Goal: Find specific page/section: Find specific page/section

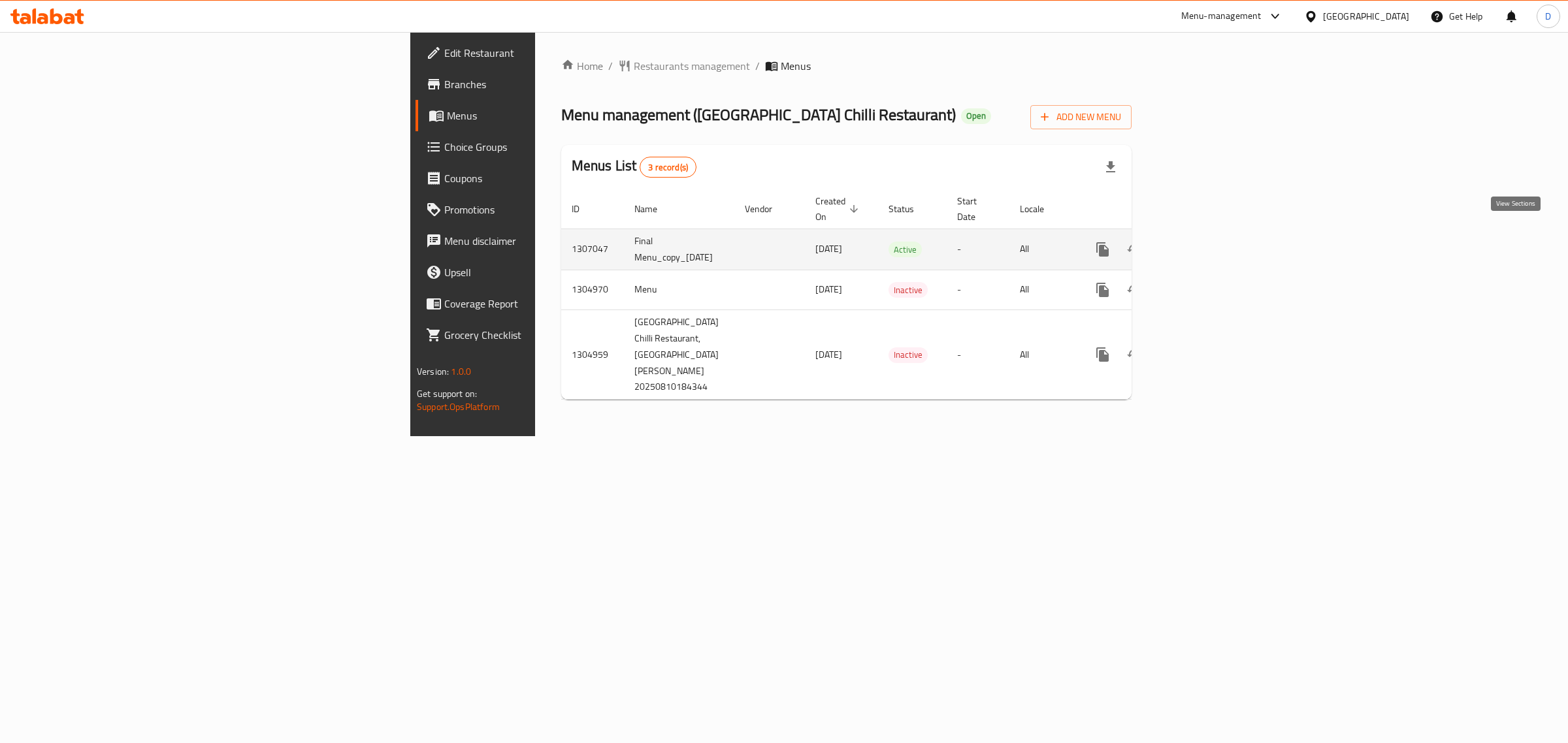
click at [1205, 242] on icon "enhanced table" at bounding box center [1197, 250] width 16 height 16
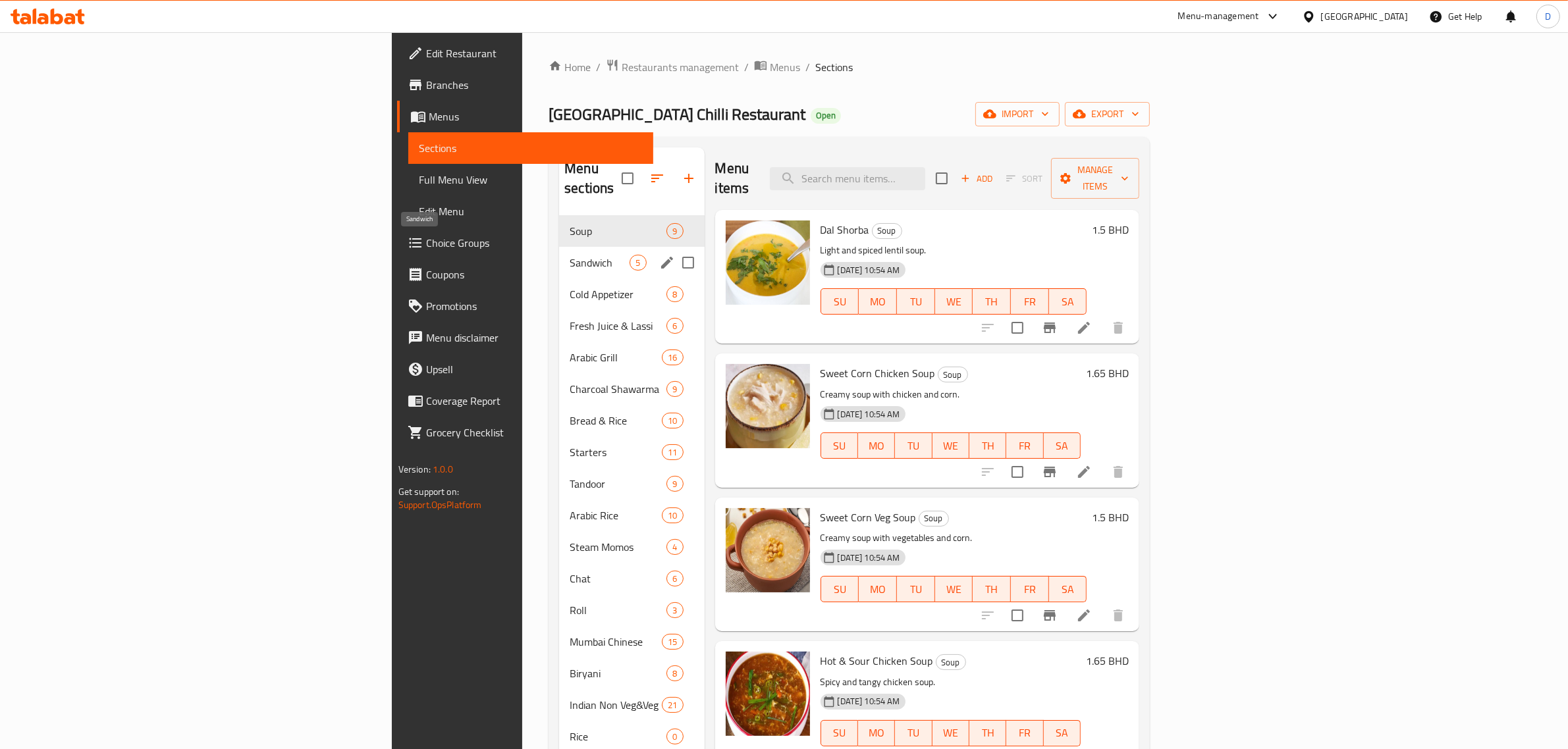
click at [569, 255] on span "Sandwich" at bounding box center [600, 263] width 60 height 16
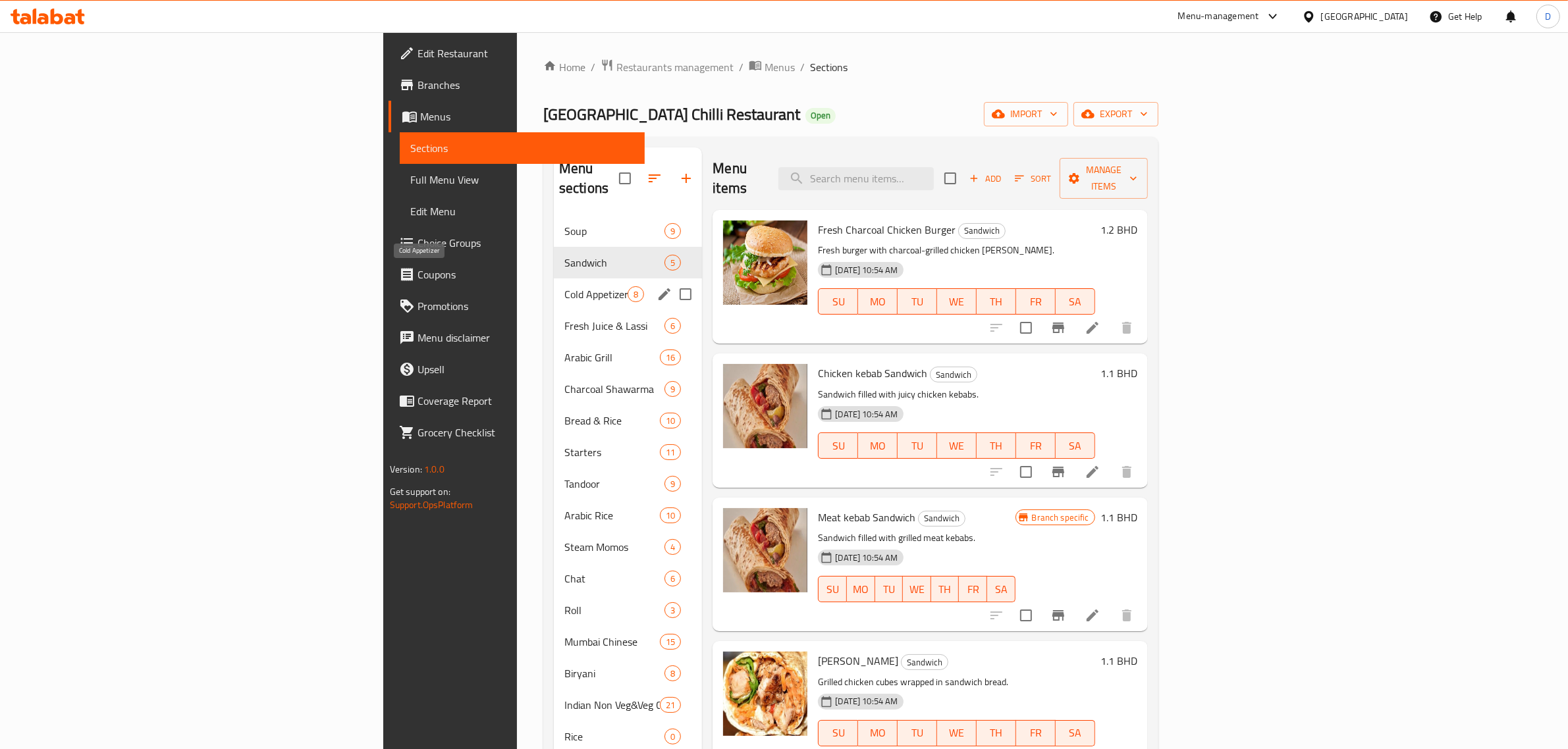
click at [564, 287] on span "Cold Appetizer" at bounding box center [596, 295] width 63 height 16
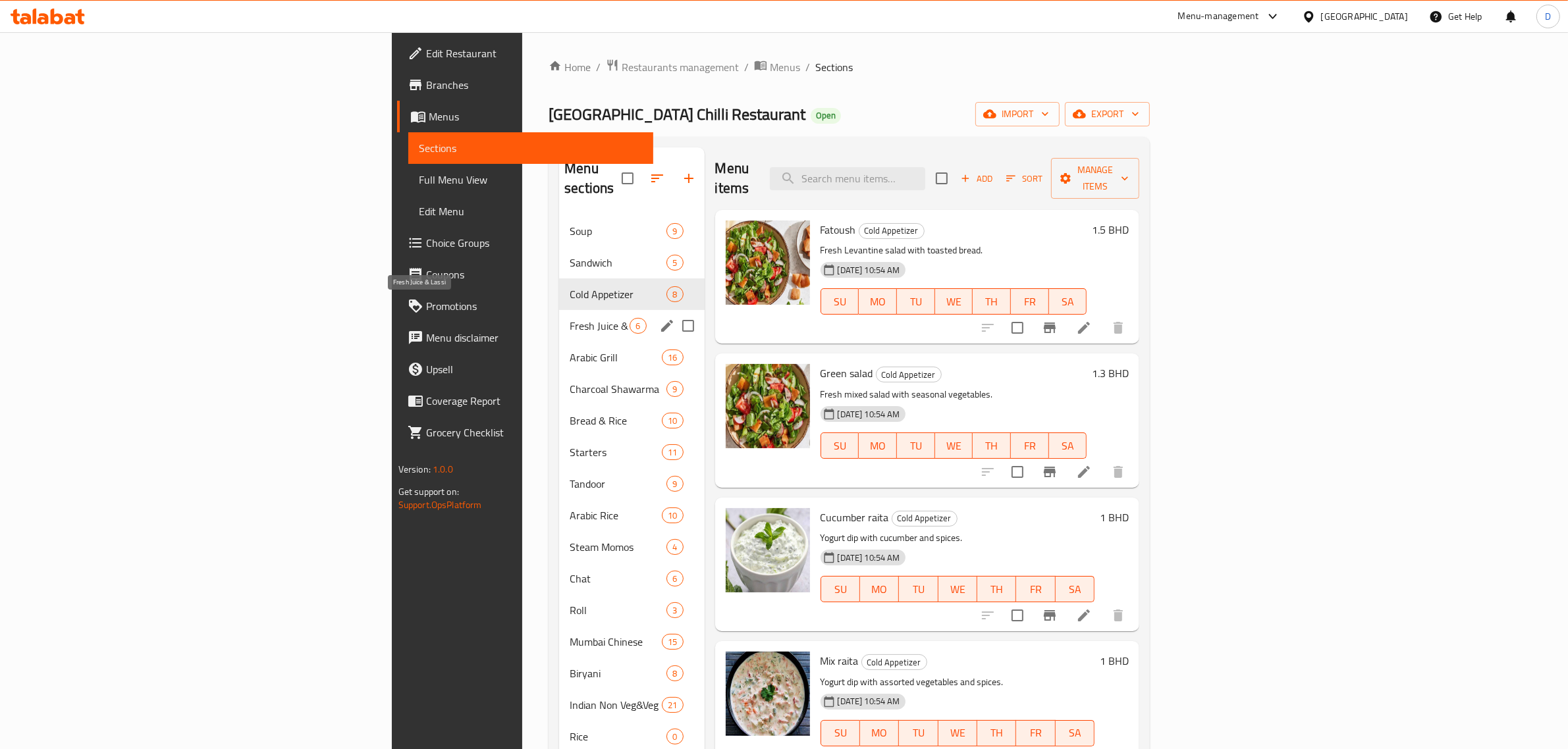
click at [569, 318] on span "Fresh Juice & Lassi" at bounding box center [600, 326] width 60 height 16
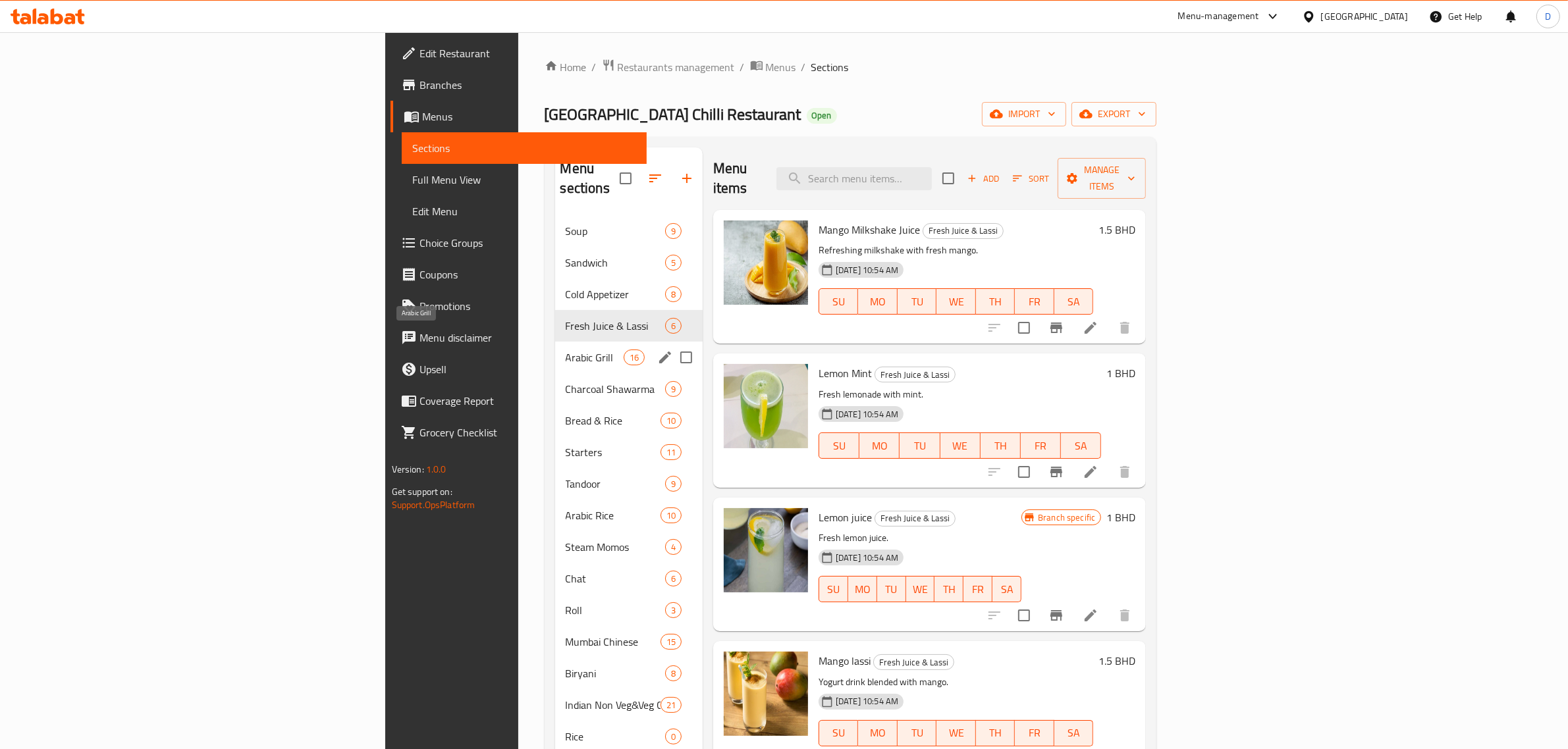
click at [565, 349] on span "Arabic Grill" at bounding box center [594, 357] width 58 height 16
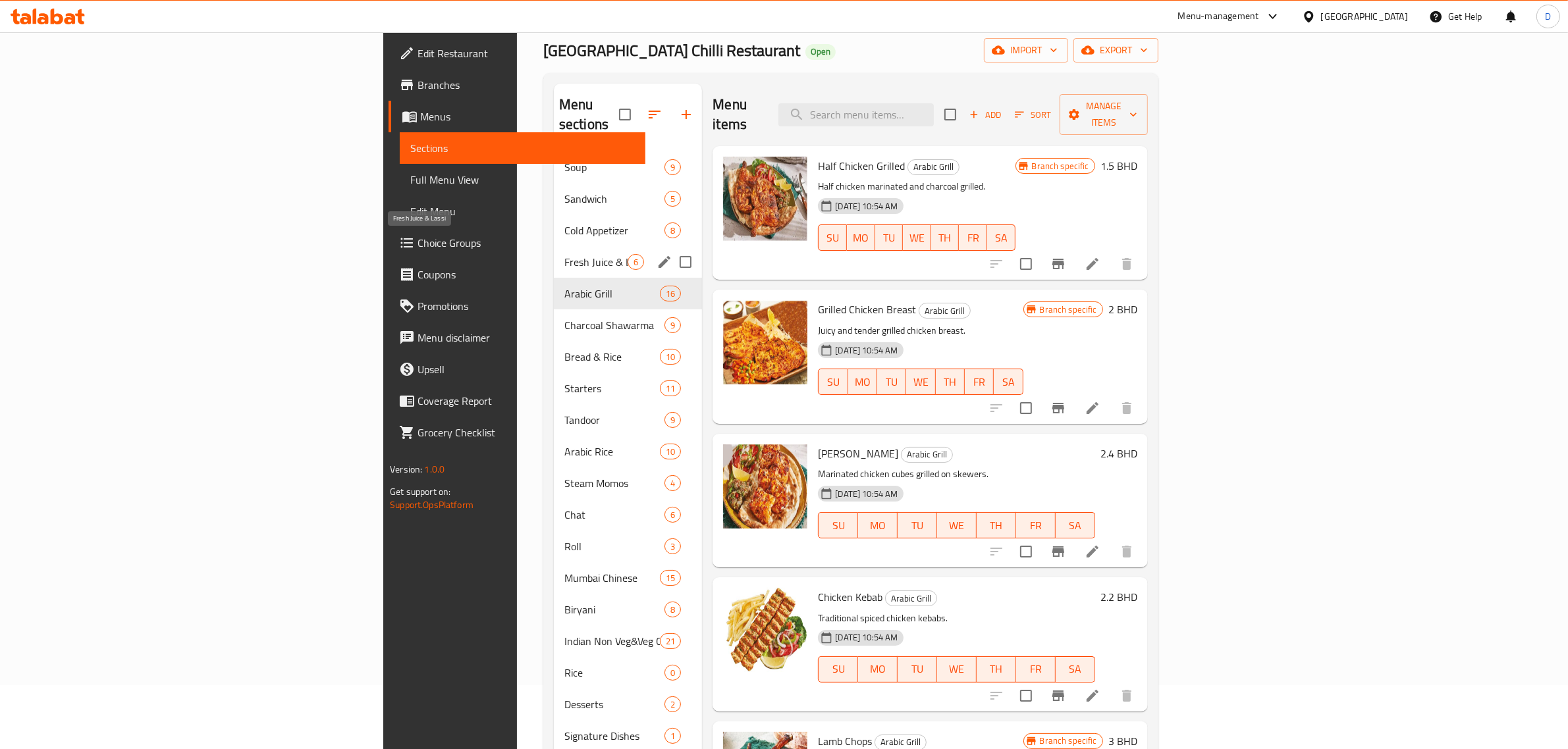
scroll to position [164, 0]
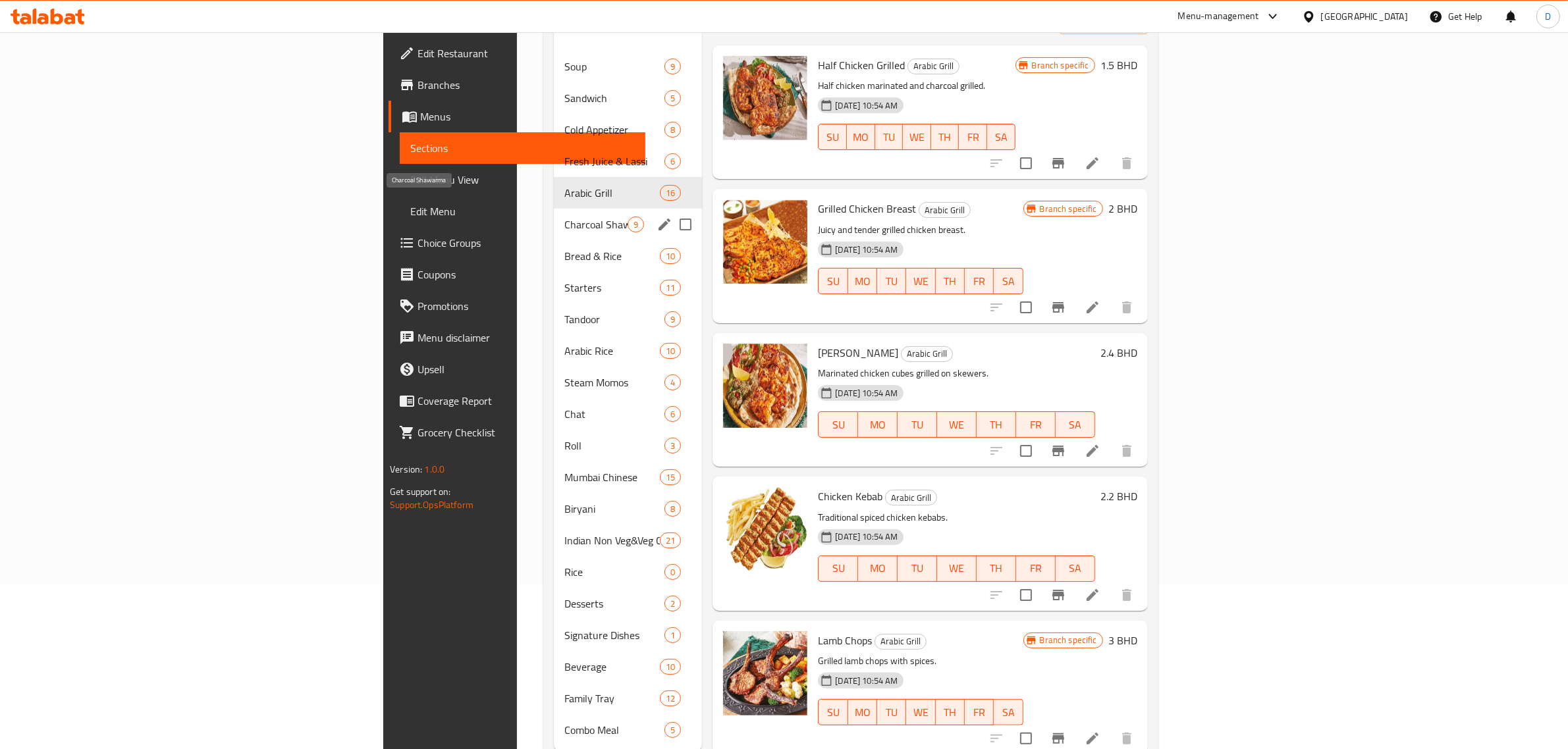
click at [564, 216] on span "Charcoal Shawarma" at bounding box center [596, 224] width 63 height 16
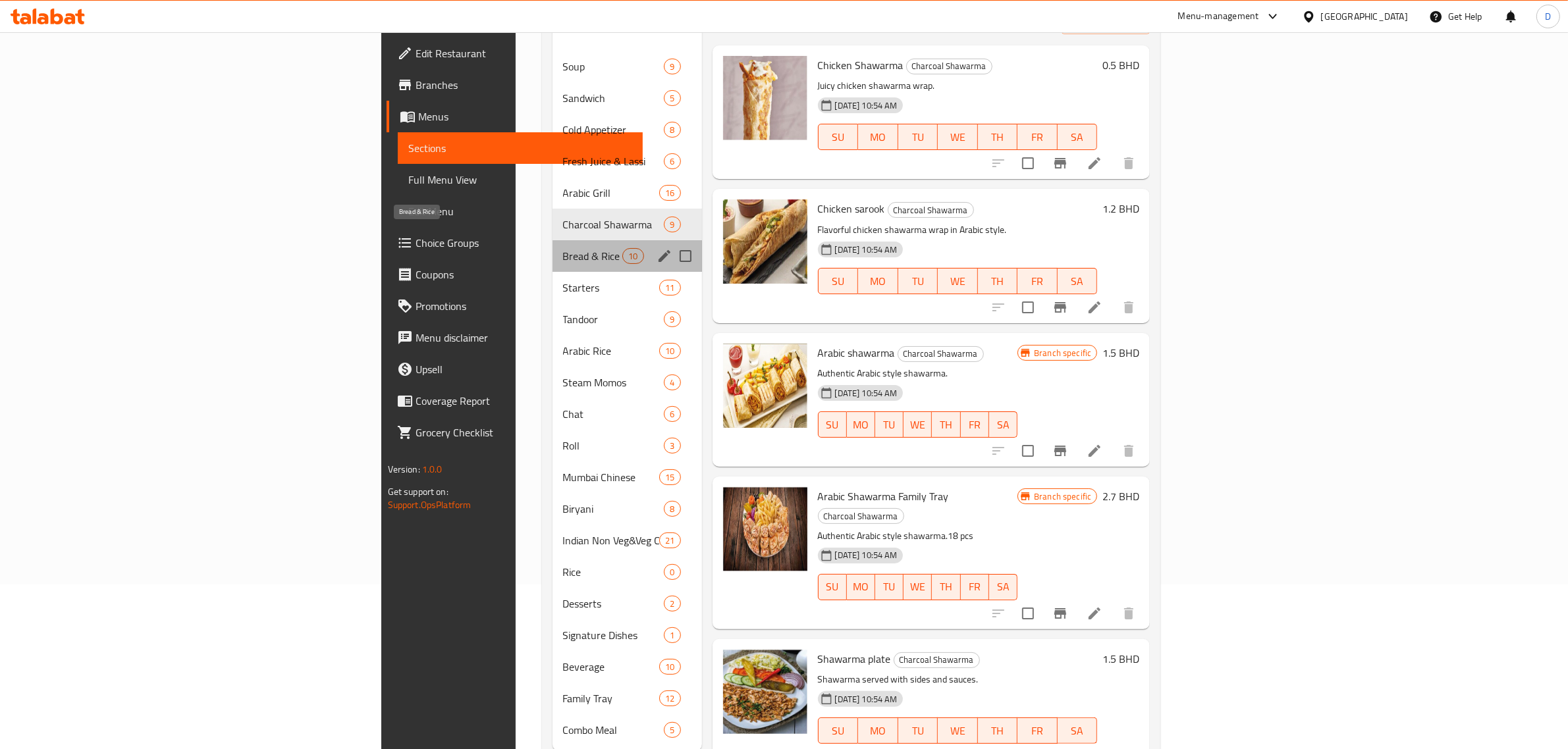
click at [563, 248] on span "Bread & Rice" at bounding box center [593, 256] width 60 height 16
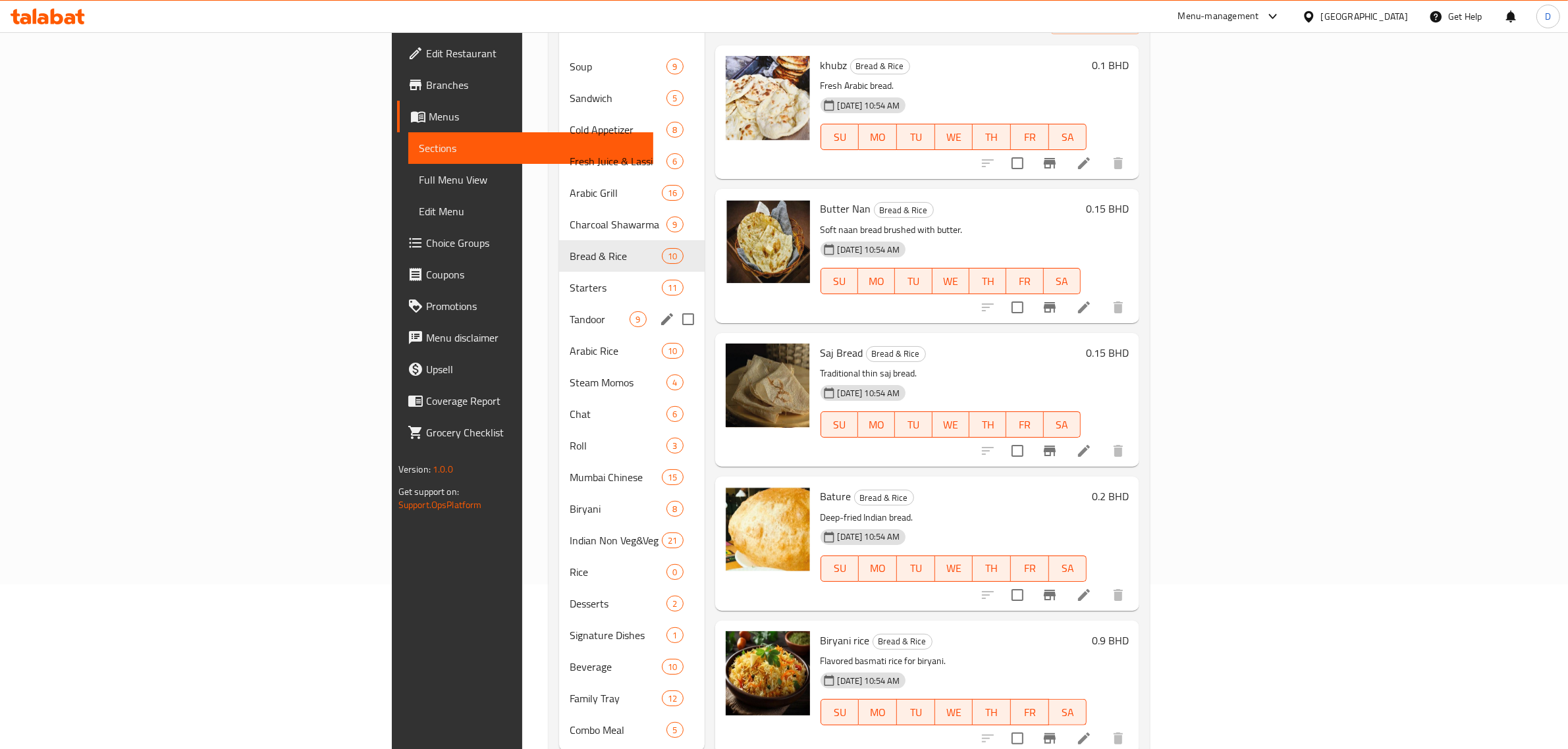
click at [559, 303] on div "Tandoor 9" at bounding box center [631, 319] width 145 height 31
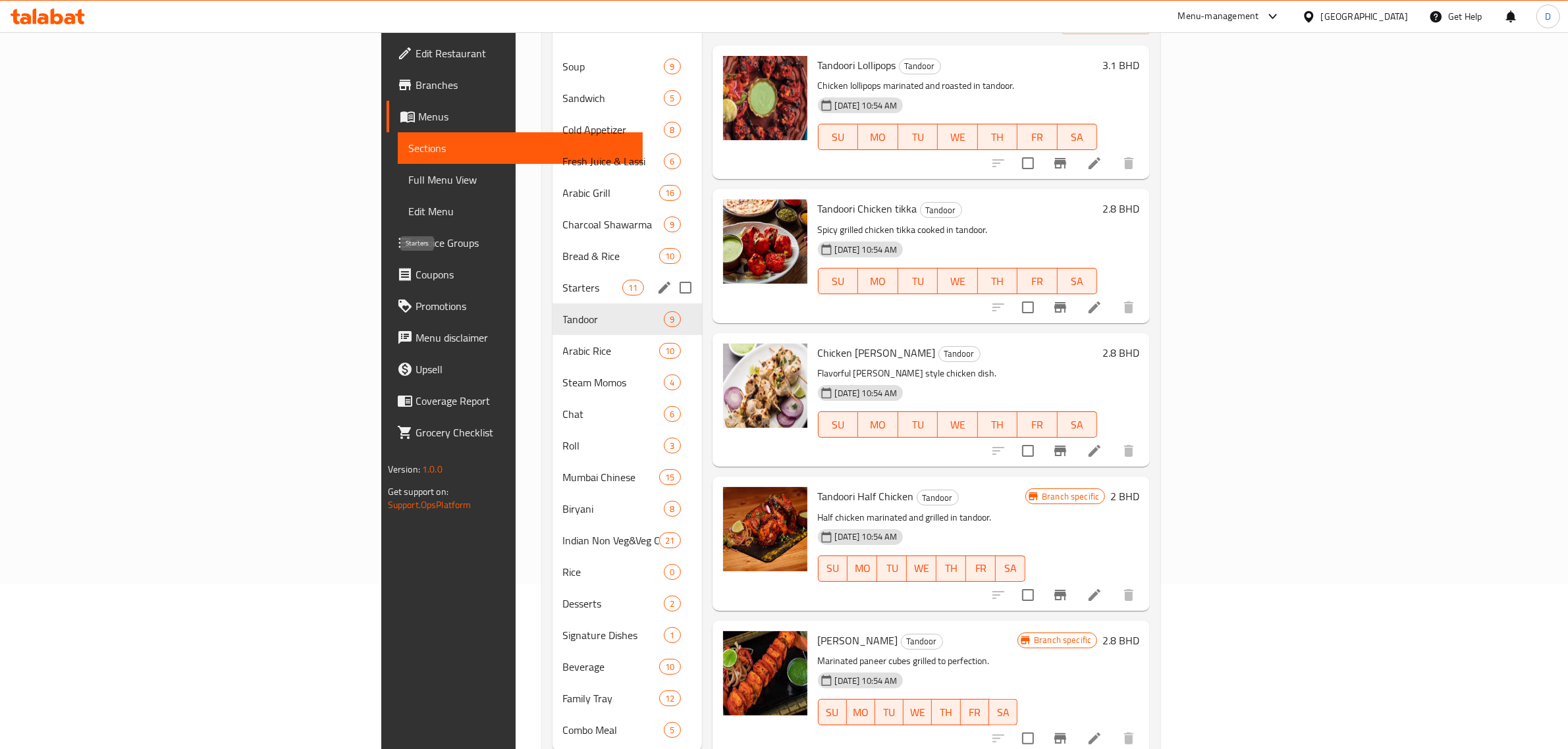
click at [563, 280] on span "Starters" at bounding box center [593, 288] width 60 height 16
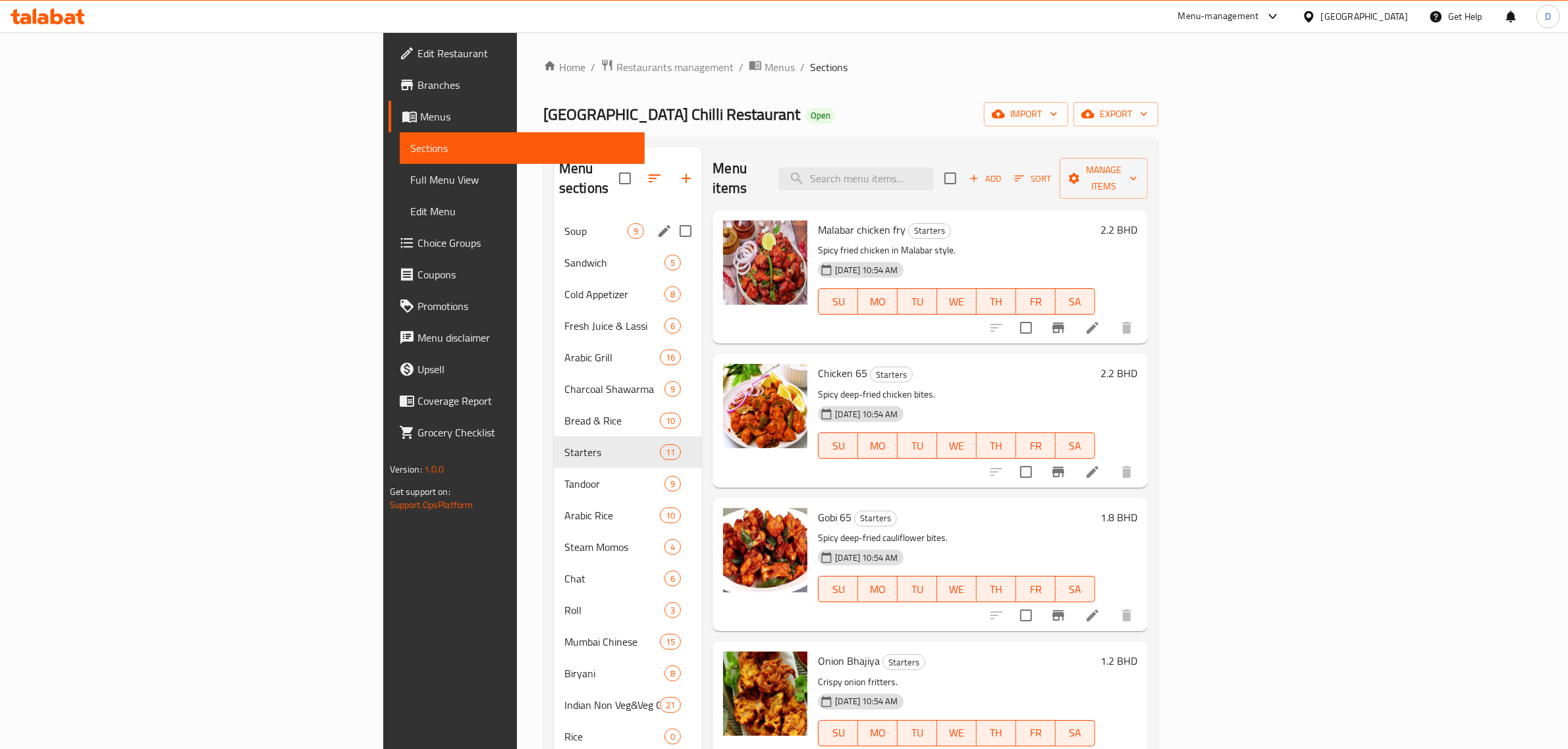
click at [554, 215] on div "Soup 9" at bounding box center [628, 231] width 148 height 31
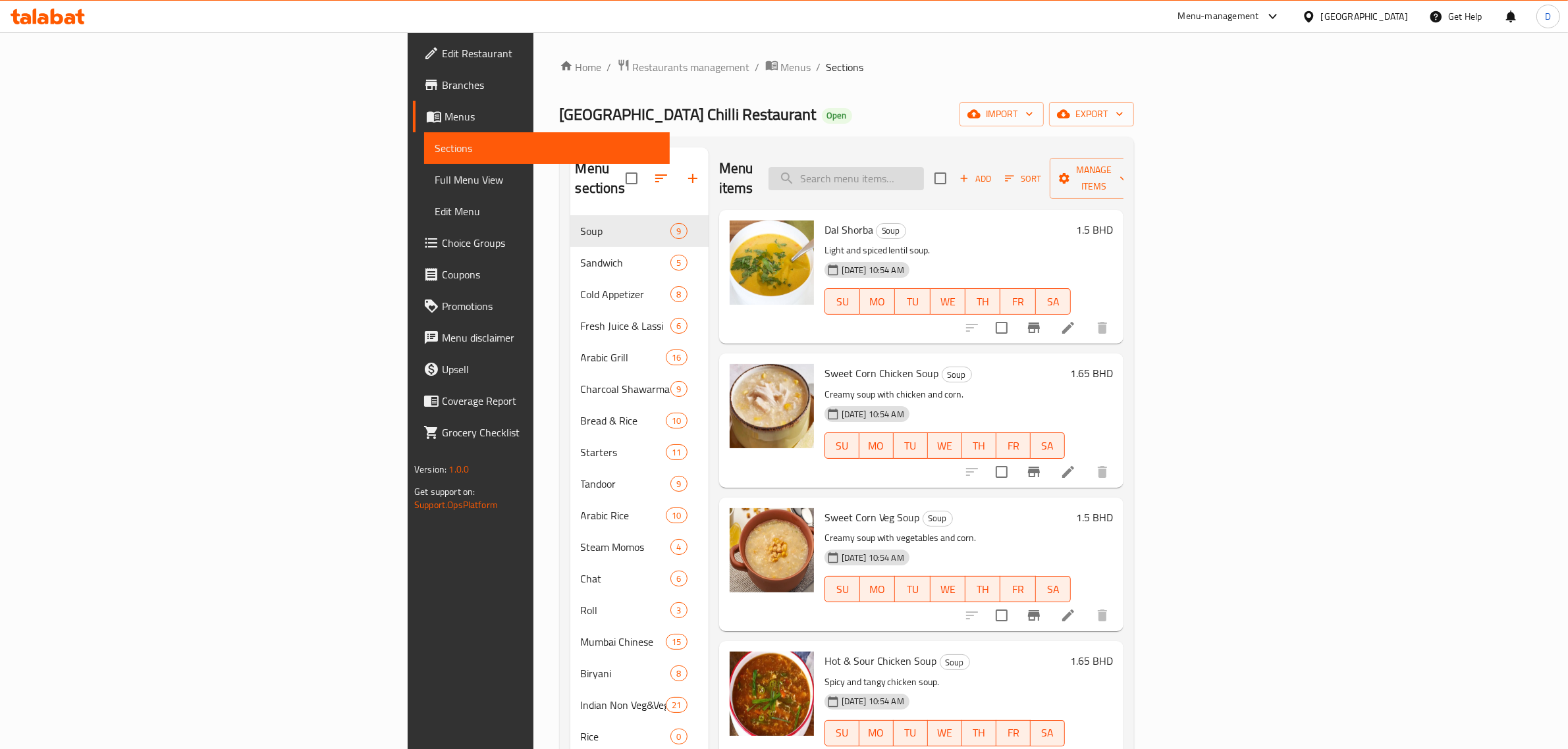
click at [924, 170] on input "search" at bounding box center [846, 178] width 156 height 23
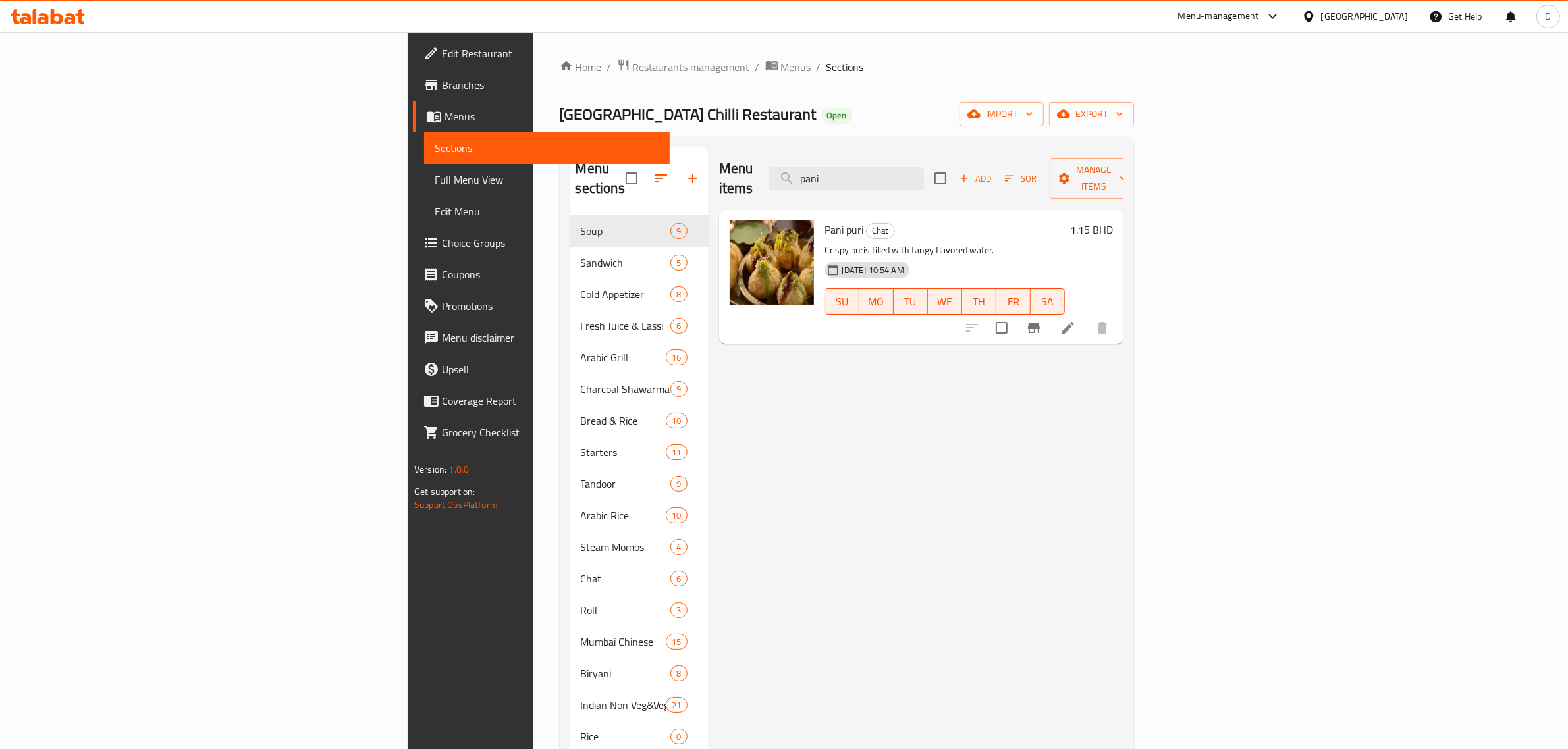
type input "pani"
